Goal: Navigation & Orientation: Find specific page/section

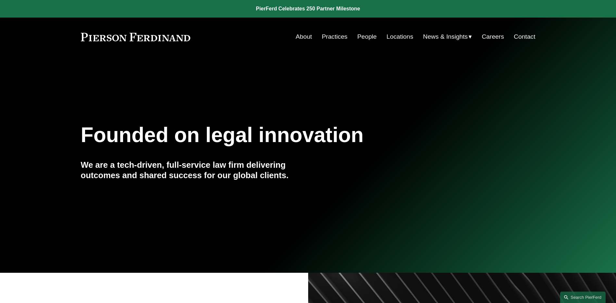
click at [360, 33] on link "People" at bounding box center [366, 37] width 19 height 12
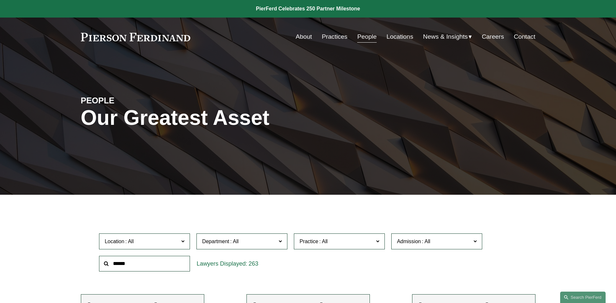
click at [0, 0] on span "News" at bounding box center [0, 0] width 0 height 0
